Goal: Communication & Community: Answer question/provide support

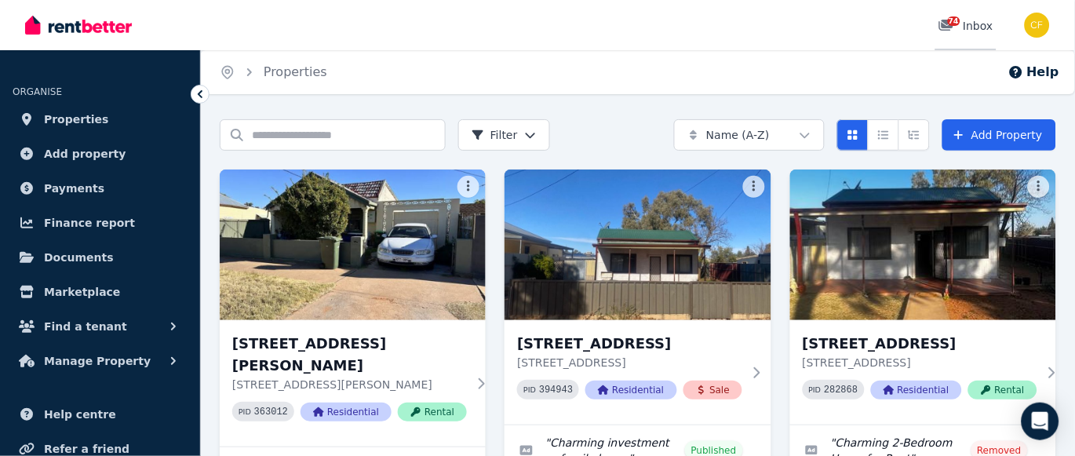
click at [946, 27] on icon at bounding box center [946, 25] width 14 height 11
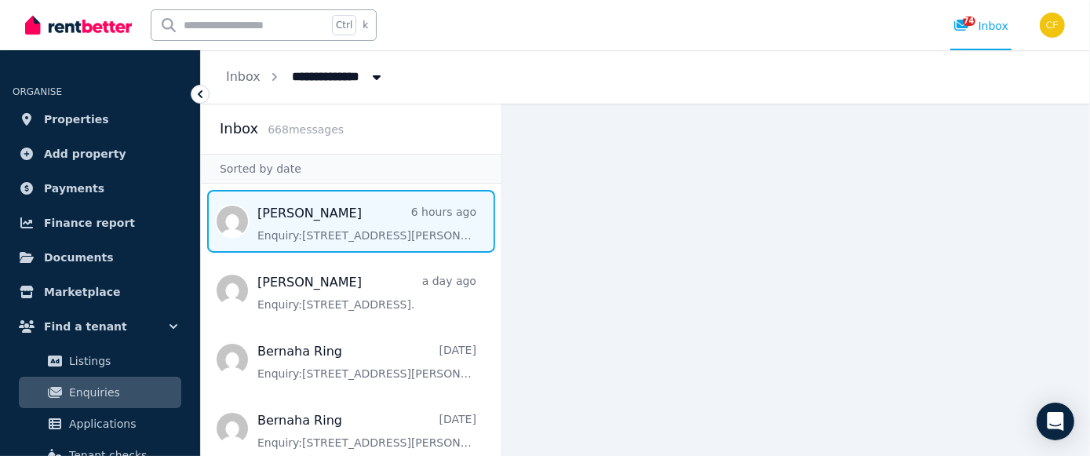
click at [355, 224] on span "Message list" at bounding box center [351, 221] width 300 height 63
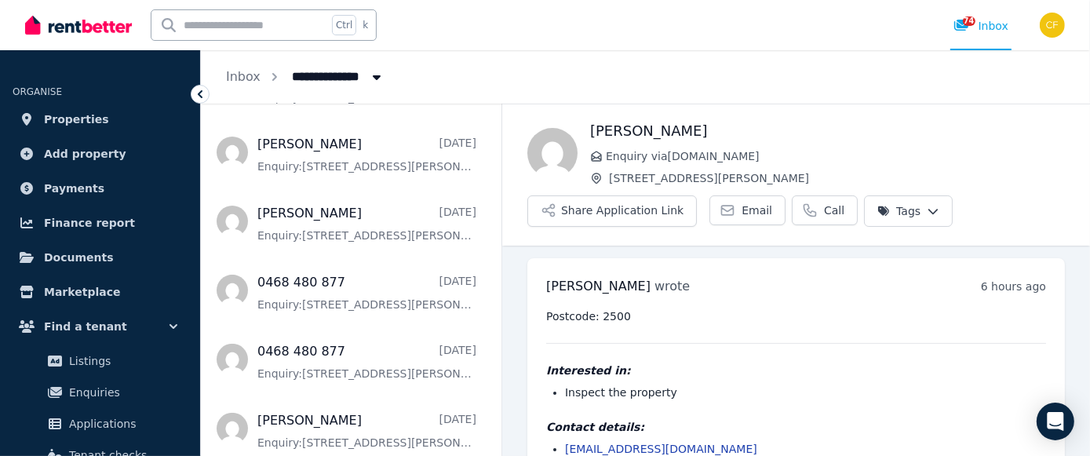
scroll to position [492, 0]
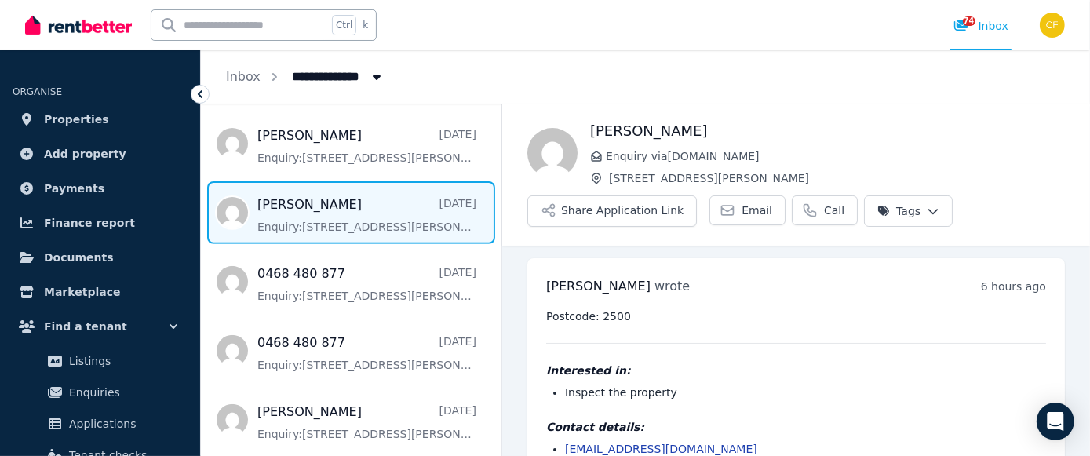
click at [334, 215] on span "Message list" at bounding box center [351, 212] width 300 height 63
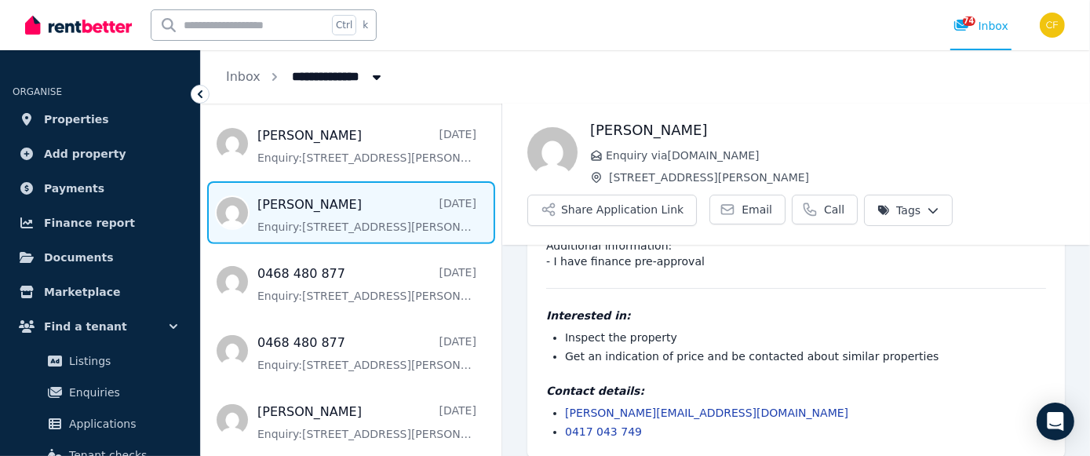
scroll to position [116, 0]
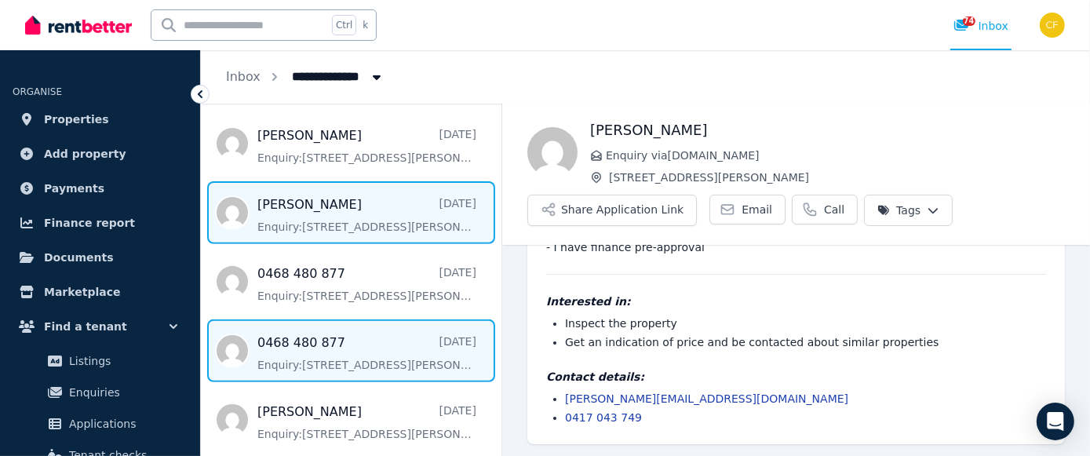
click at [281, 357] on span "Message list" at bounding box center [351, 350] width 300 height 63
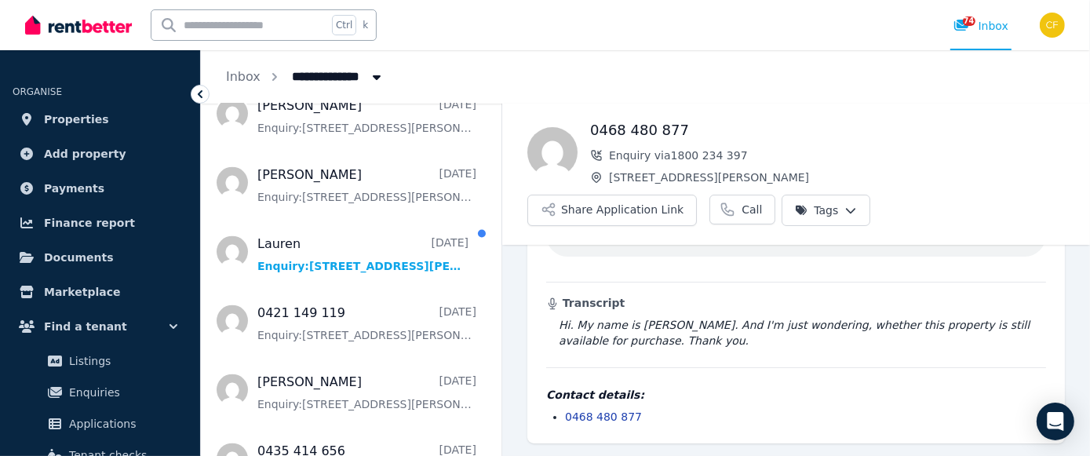
scroll to position [1981, 0]
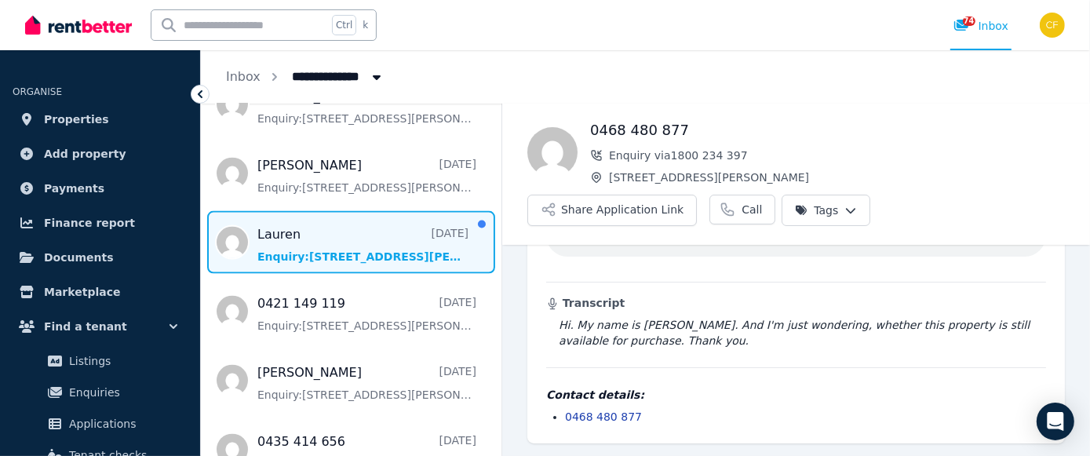
click at [267, 257] on span "Message list" at bounding box center [351, 242] width 300 height 63
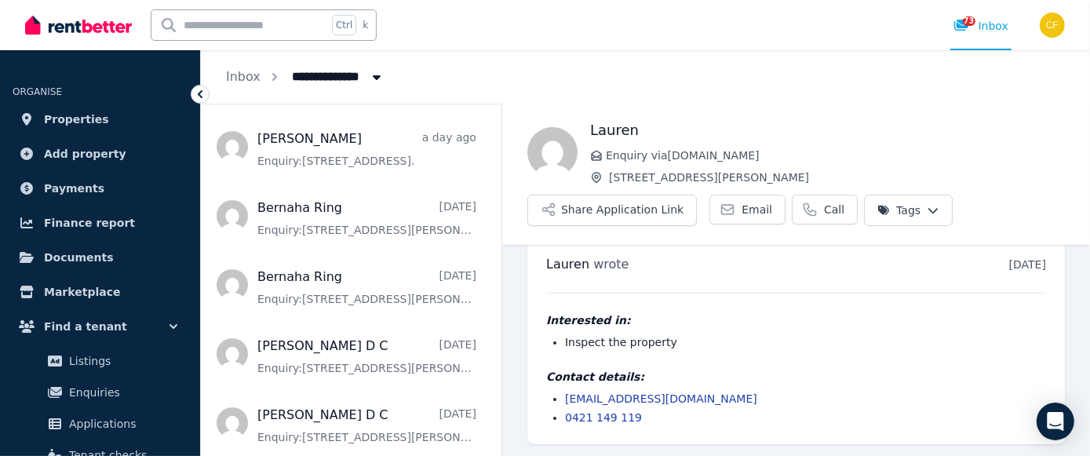
scroll to position [138, 0]
